Goal: Task Accomplishment & Management: Use online tool/utility

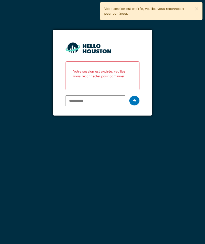
click at [85, 104] on input "email" at bounding box center [95, 100] width 60 height 11
type input "**********"
click at [135, 100] on icon at bounding box center [134, 100] width 4 height 4
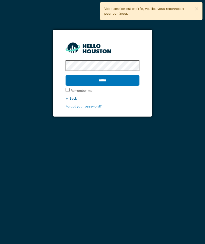
click at [96, 81] on input "******" at bounding box center [102, 80] width 74 height 11
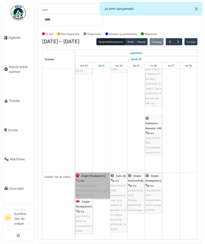
click at [91, 186] on link "Ziegler Headquarters | n/a 2025/08/62/00321 Verlichting mezzanine Canal omhoog …" at bounding box center [92, 185] width 34 height 26
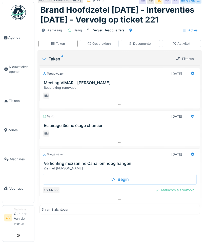
scroll to position [23, 0]
click at [191, 154] on icon at bounding box center [191, 155] width 3 height 4
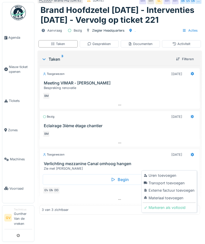
click at [151, 171] on div "Uren toevoegen" at bounding box center [168, 175] width 53 height 8
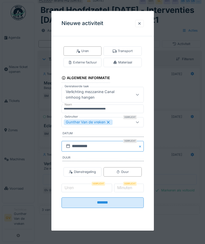
click at [77, 146] on input "**********" at bounding box center [102, 146] width 82 height 11
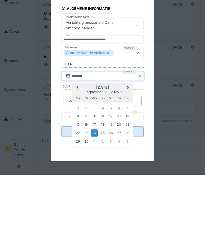
click at [76, 198] on div "22" at bounding box center [77, 201] width 7 height 7
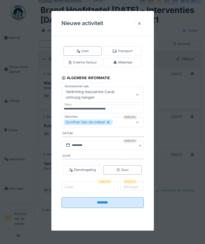
click at [77, 188] on input "Uren" at bounding box center [89, 187] width 57 height 11
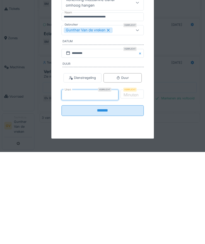
type input "*"
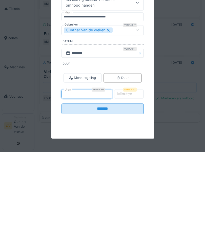
click at [133, 183] on label "Minuten" at bounding box center [124, 186] width 17 height 6
click at [134, 182] on input "*" at bounding box center [128, 187] width 30 height 11
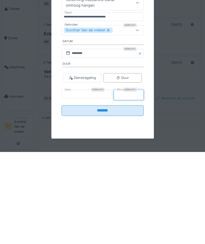
type input "**"
click at [93, 195] on input "*******" at bounding box center [102, 200] width 82 height 11
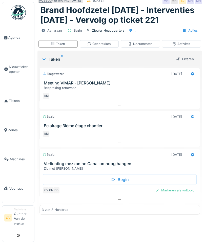
click at [190, 155] on div at bounding box center [192, 154] width 9 height 7
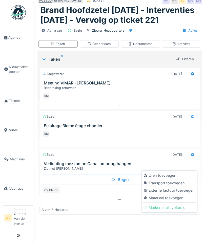
click at [152, 171] on div "Uren toevoegen" at bounding box center [168, 175] width 53 height 8
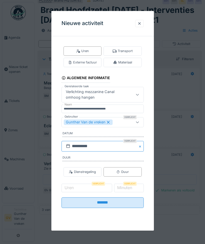
click at [76, 146] on input "**********" at bounding box center [102, 146] width 82 height 11
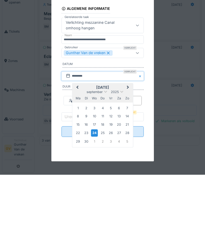
click at [87, 198] on div "23" at bounding box center [86, 201] width 7 height 7
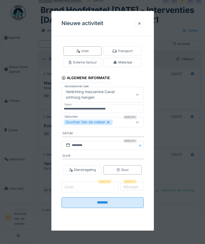
click at [77, 188] on input "Uren" at bounding box center [89, 187] width 57 height 11
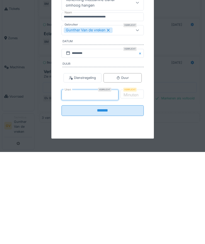
type input "*"
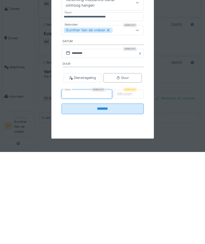
click at [133, 183] on label "Minuten" at bounding box center [124, 186] width 17 height 6
click at [134, 182] on input "*" at bounding box center [128, 187] width 30 height 11
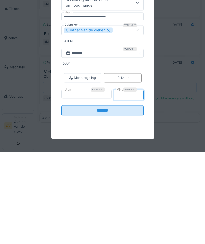
type input "**"
click at [90, 195] on input "*******" at bounding box center [102, 200] width 82 height 11
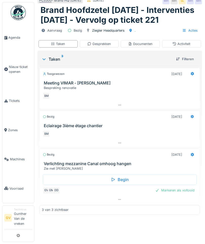
click at [70, 174] on div "Begin" at bounding box center [120, 179] width 154 height 11
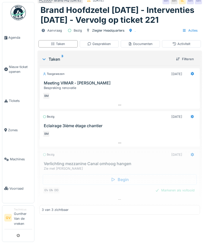
click at [74, 182] on div "Begin" at bounding box center [120, 179] width 154 height 11
click at [56, 169] on div "Zie met Bertrand" at bounding box center [121, 168] width 154 height 5
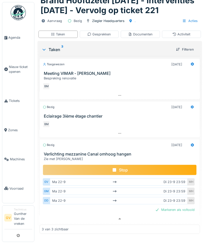
click at [91, 175] on div "Stop" at bounding box center [120, 169] width 154 height 11
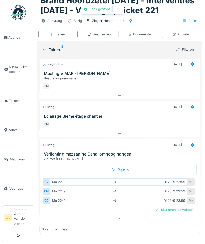
click at [62, 156] on h3 "Verlichting mezzanine Canal omhoog hangen" at bounding box center [121, 154] width 154 height 5
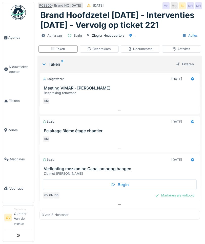
scroll to position [0, 0]
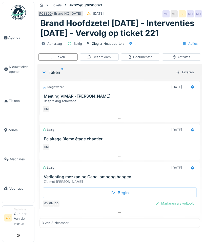
click at [12, 42] on link "Agenda" at bounding box center [18, 37] width 32 height 29
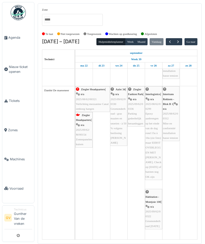
scroll to position [233, 0]
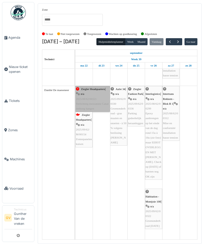
click at [88, 105] on link "Ziegler Headquarters | n/a 2025/08/62/00321 Verlichting mezzanine Canal omhoog …" at bounding box center [92, 99] width 34 height 26
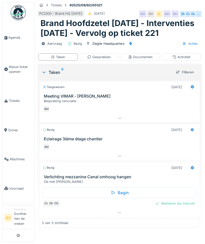
click at [87, 179] on h3 "Verlichting mezzanine Canal omhoog hangen" at bounding box center [121, 176] width 154 height 5
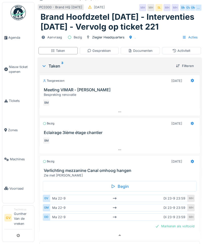
scroll to position [23, 0]
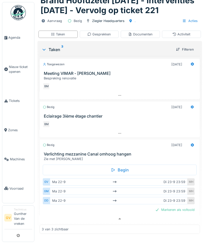
click at [71, 156] on h3 "Verlichting mezzanine Canal omhoog hangen" at bounding box center [121, 154] width 154 height 5
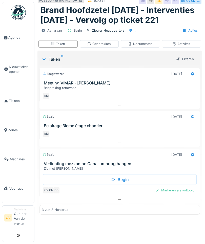
click at [70, 164] on h3 "Verlichting mezzanine Canal omhoog hangen" at bounding box center [121, 163] width 154 height 5
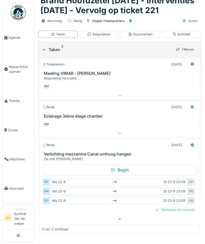
click at [190, 148] on div at bounding box center [192, 144] width 9 height 7
click at [103, 81] on div "Bespreking renovatie" at bounding box center [121, 78] width 154 height 5
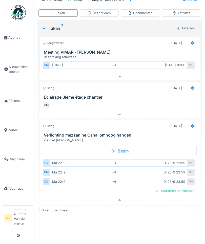
scroll to position [52, 0]
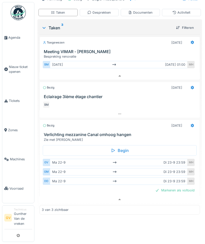
click at [167, 192] on div "Markeren als voltooid" at bounding box center [174, 190] width 43 height 7
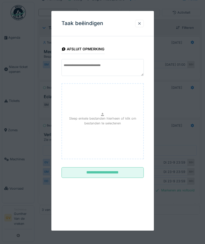
click at [136, 23] on div at bounding box center [139, 23] width 9 height 7
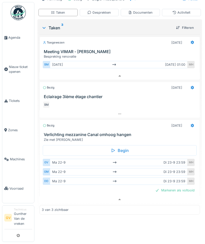
click at [12, 42] on link "Agenda" at bounding box center [18, 37] width 32 height 29
